Goal: Information Seeking & Learning: Learn about a topic

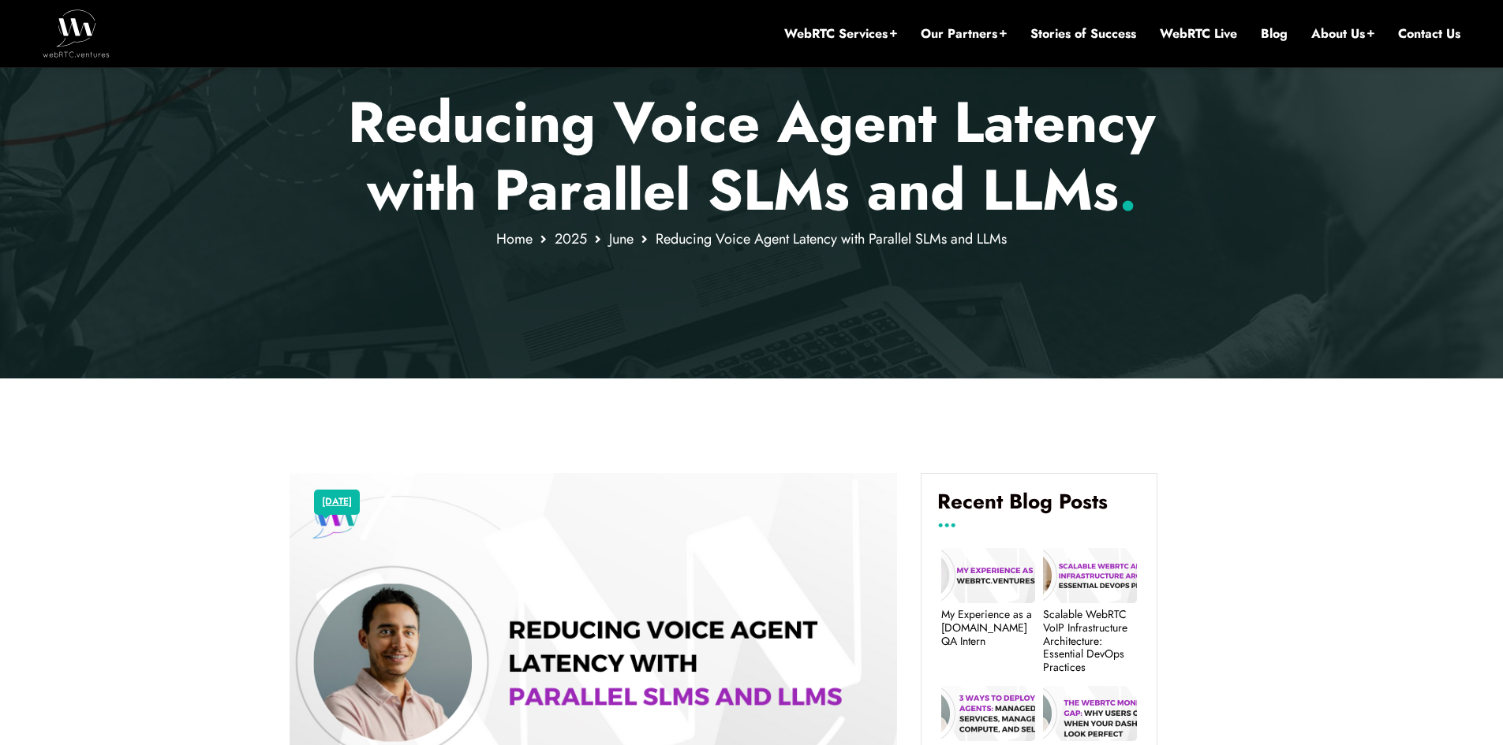
scroll to position [276, 0]
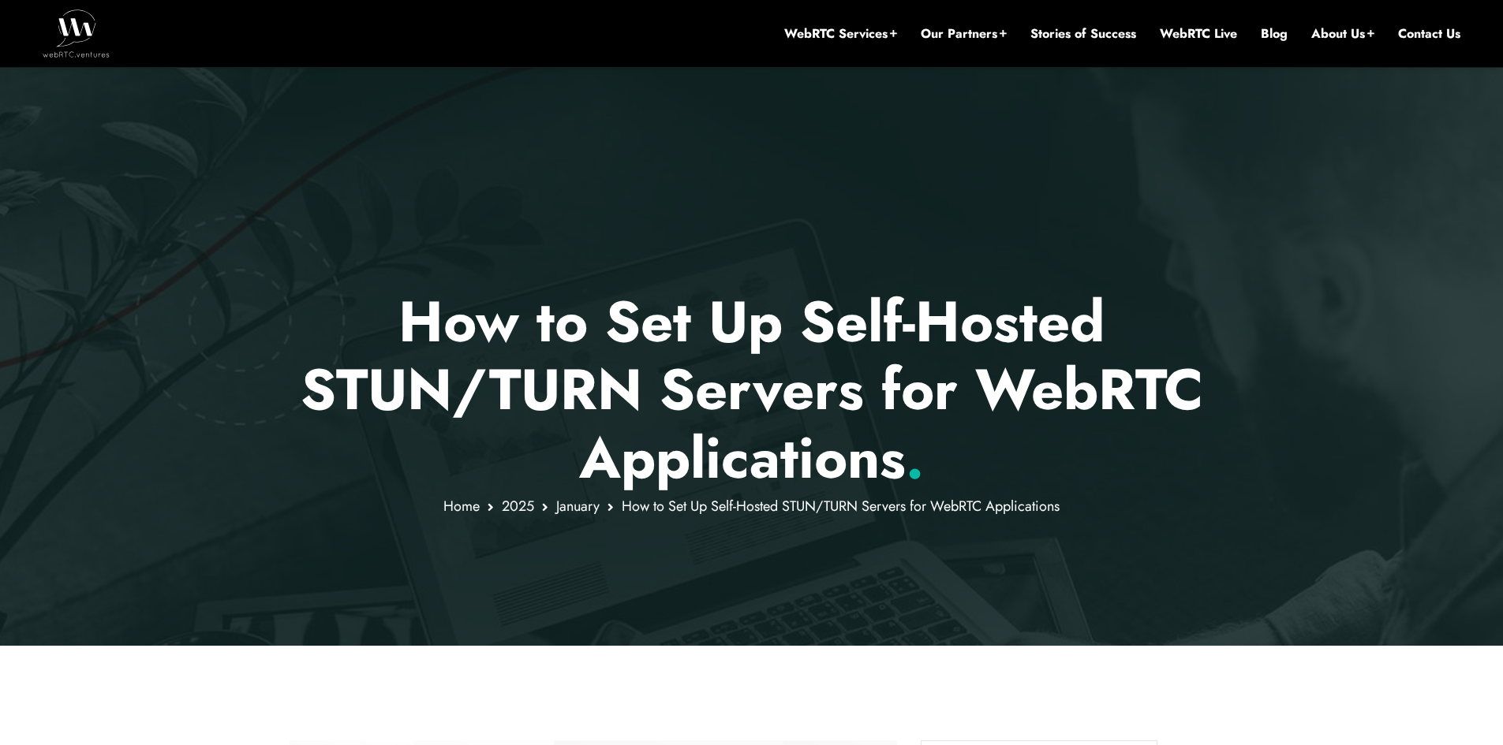
scroll to position [513, 0]
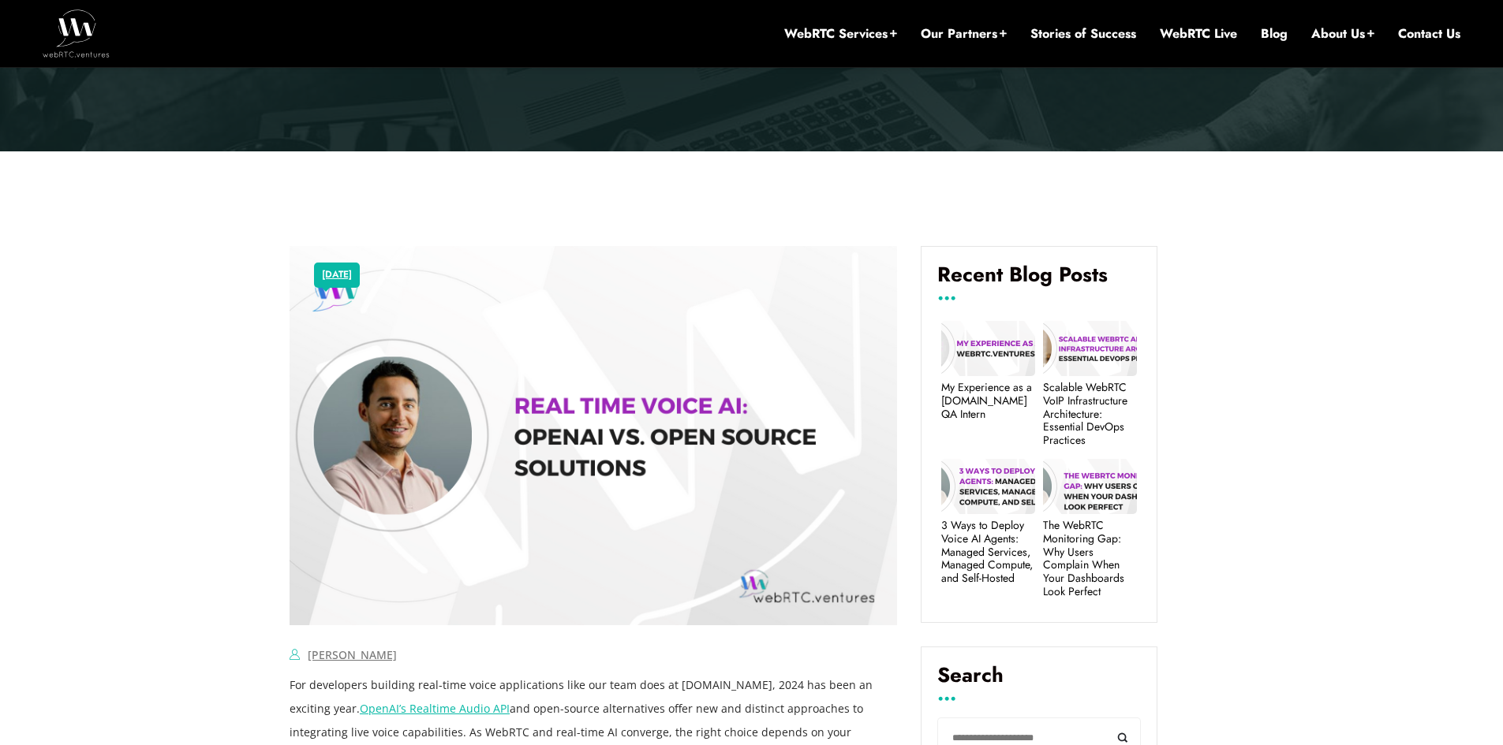
scroll to position [513, 0]
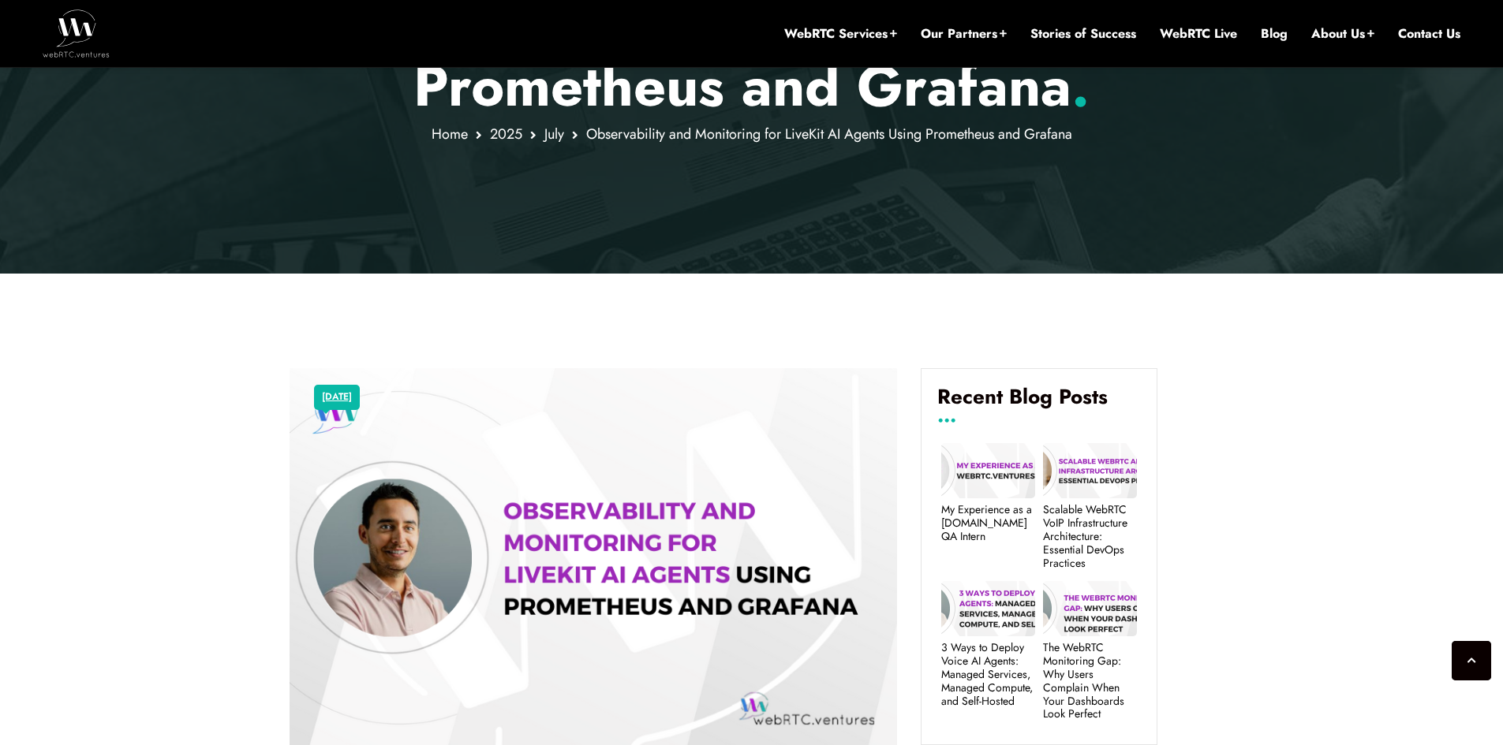
scroll to position [434, 0]
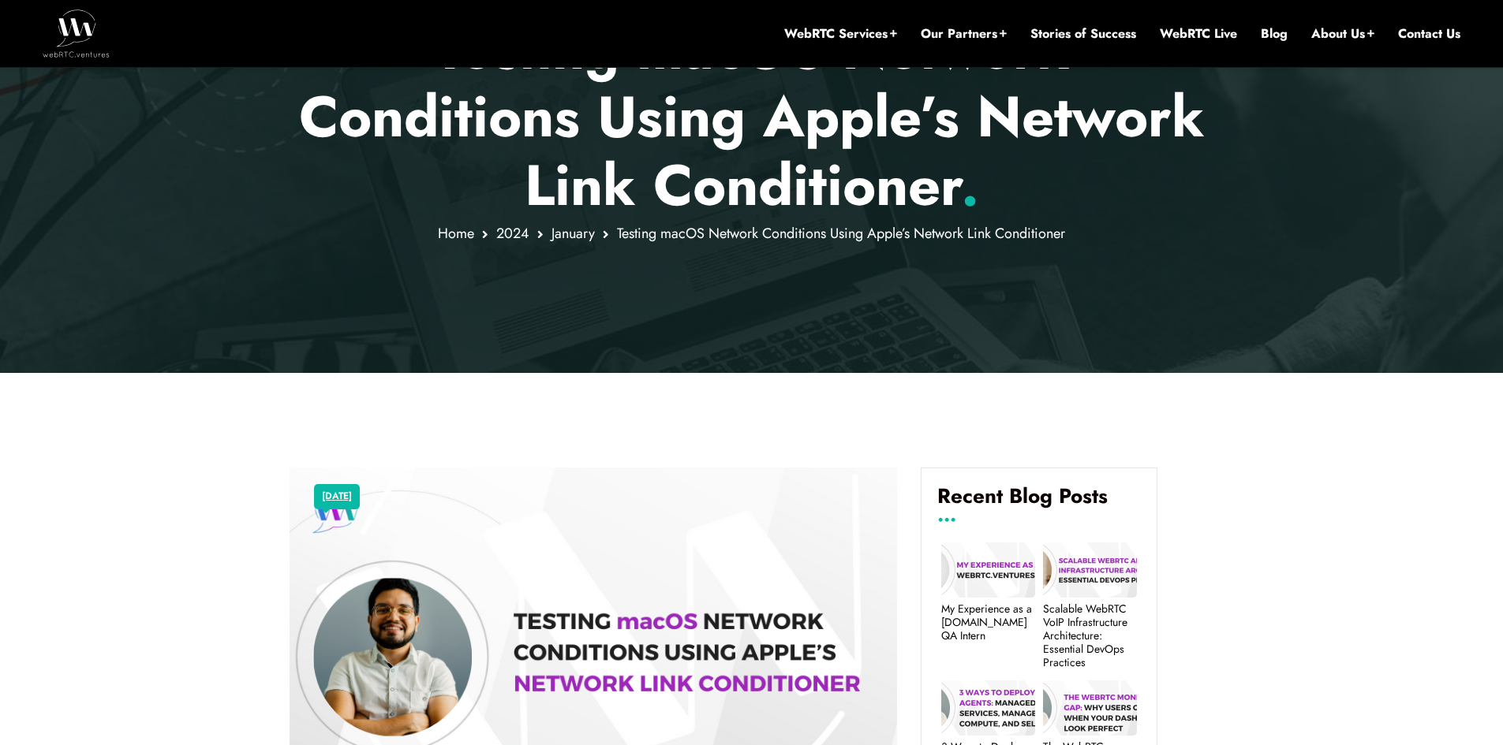
scroll to position [355, 0]
